Goal: Task Accomplishment & Management: Use online tool/utility

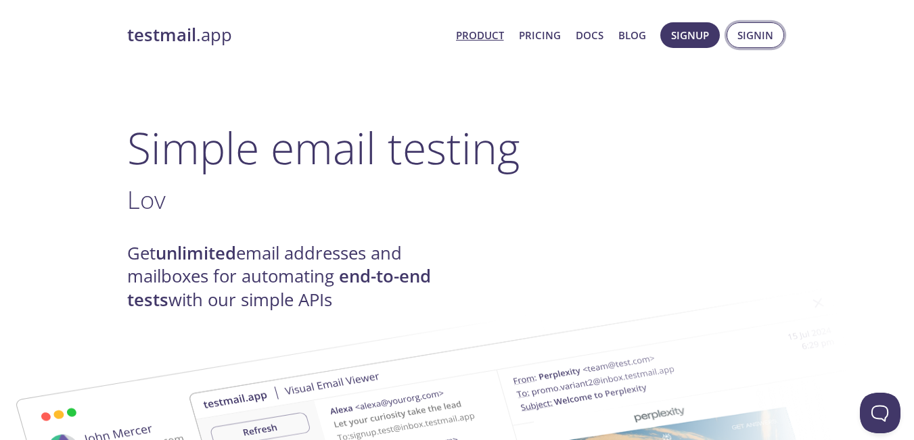
click at [749, 32] on span "Signin" at bounding box center [755, 35] width 36 height 18
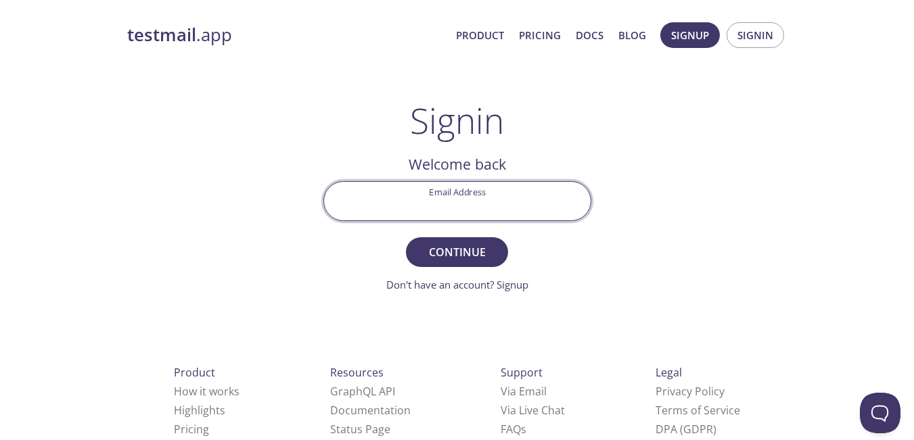
click at [519, 204] on input "Email Address" at bounding box center [457, 201] width 266 height 39
type input "[EMAIL_ADDRESS][DOMAIN_NAME]"
click at [477, 251] on span "Continue" at bounding box center [457, 252] width 72 height 19
click at [474, 192] on input "Signin Security Code" at bounding box center [457, 201] width 266 height 39
click at [440, 207] on input "Signin Security Code" at bounding box center [457, 201] width 266 height 39
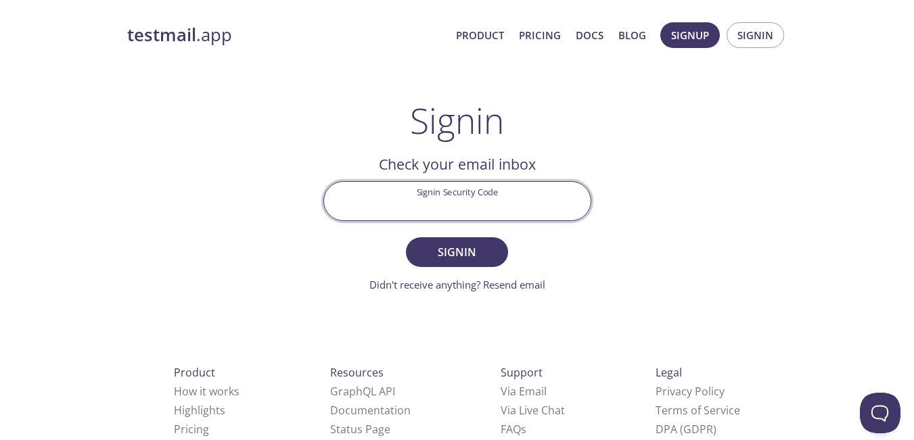
paste input "62BULUE"
type input "62BULUE"
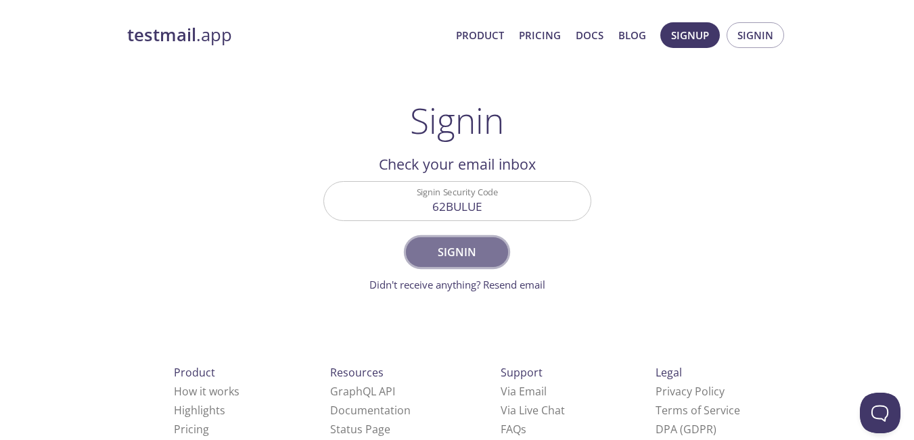
click at [461, 254] on span "Signin" at bounding box center [457, 252] width 72 height 19
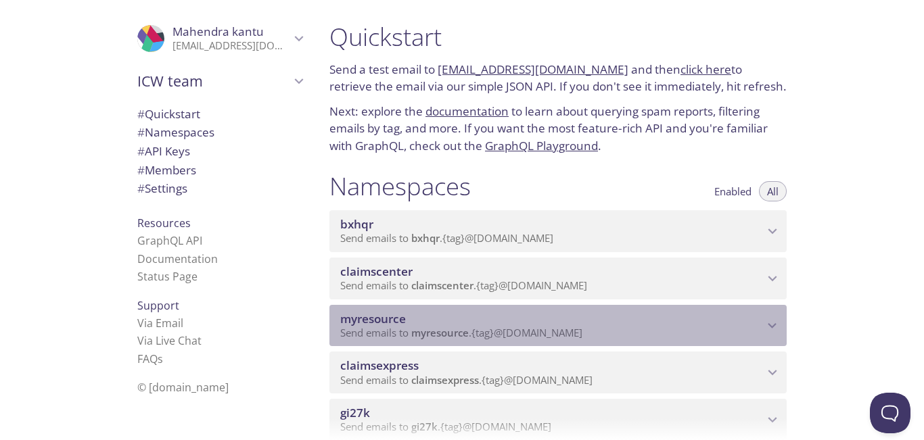
click at [761, 321] on span "myresource" at bounding box center [551, 319] width 423 height 15
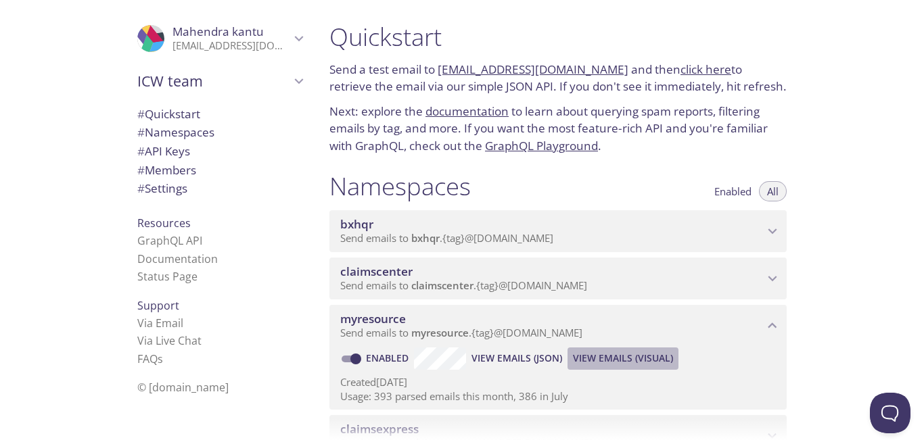
click at [605, 359] on span "View Emails (Visual)" at bounding box center [623, 358] width 100 height 16
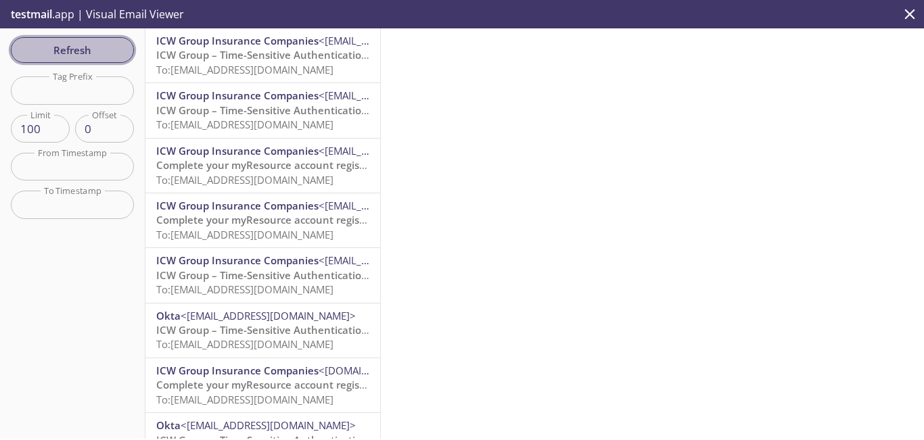
click at [99, 47] on span "Refresh" at bounding box center [72, 50] width 101 height 18
click at [106, 51] on span "Refresh" at bounding box center [72, 50] width 101 height 18
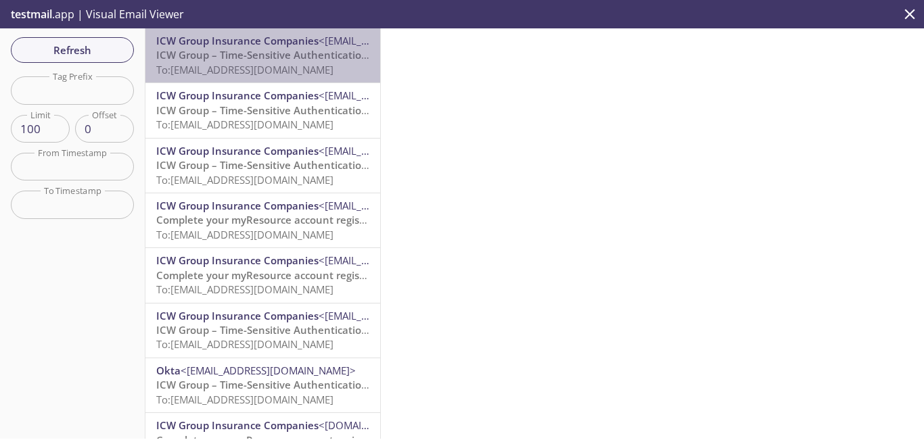
click at [291, 57] on span "ICW Group – Time-Sensitive Authentication Code" at bounding box center [275, 55] width 239 height 14
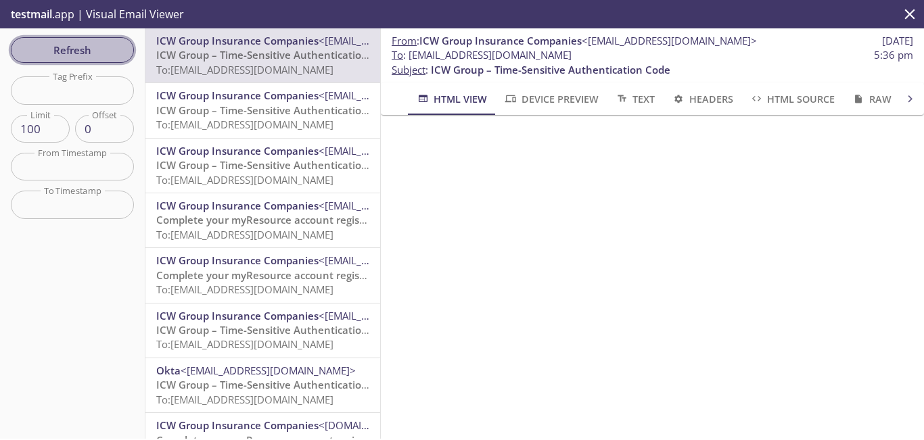
click at [111, 46] on span "Refresh" at bounding box center [72, 50] width 101 height 18
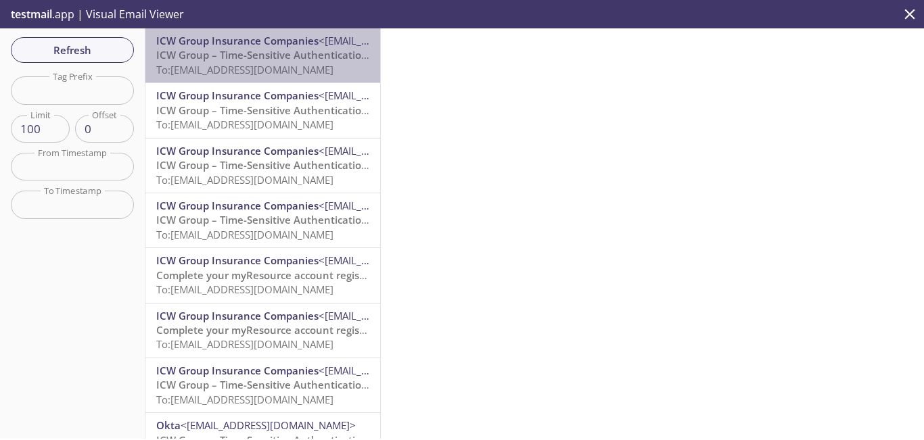
click at [312, 59] on span "ICW Group – Time-Sensitive Authentication Code" at bounding box center [275, 55] width 239 height 14
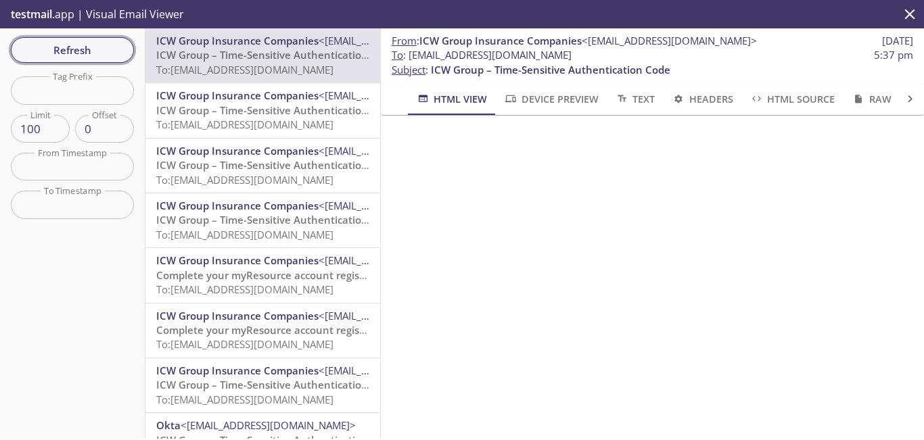
click at [95, 49] on span "Refresh" at bounding box center [72, 50] width 101 height 18
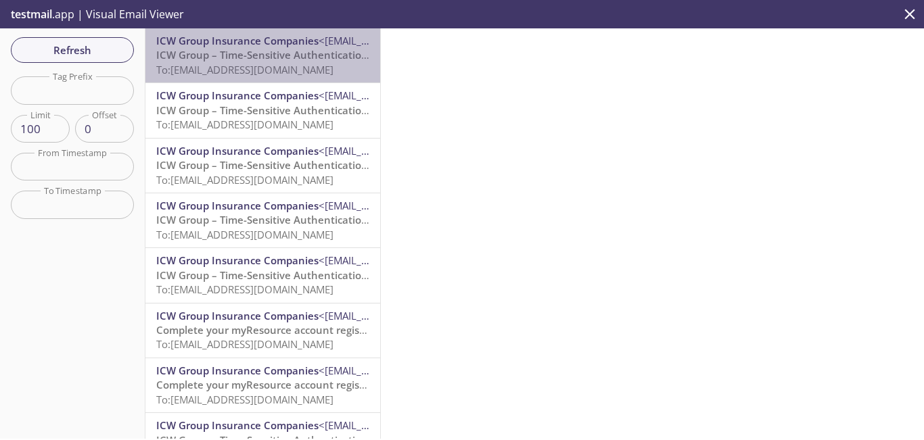
click at [263, 57] on span "ICW Group – Time-Sensitive Authentication Code" at bounding box center [275, 55] width 239 height 14
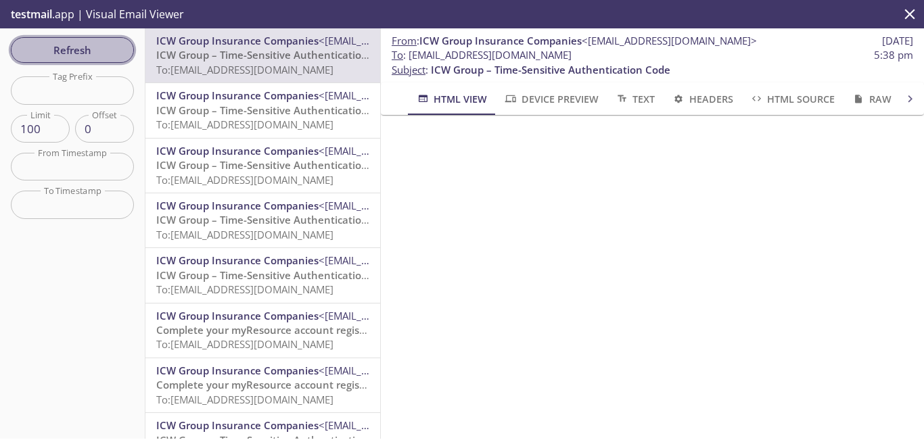
click at [73, 59] on span "Refresh" at bounding box center [72, 50] width 101 height 18
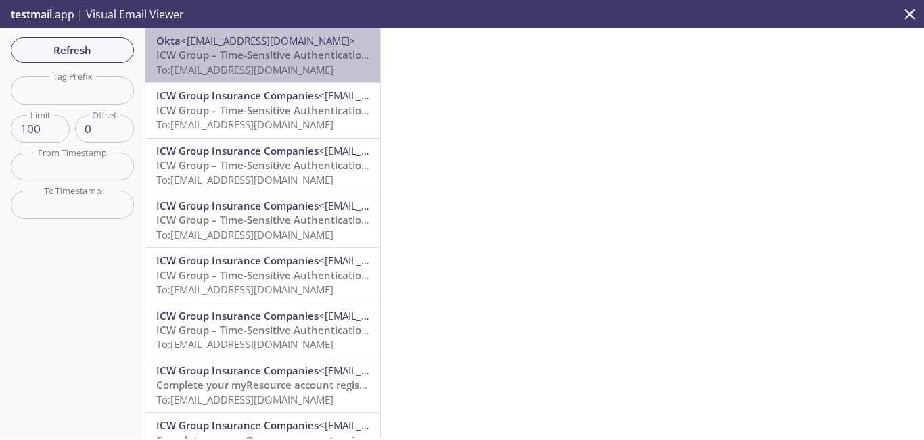
click at [292, 65] on span "To: [EMAIL_ADDRESS][DOMAIN_NAME]" at bounding box center [244, 70] width 177 height 14
